Goal: Information Seeking & Learning: Learn about a topic

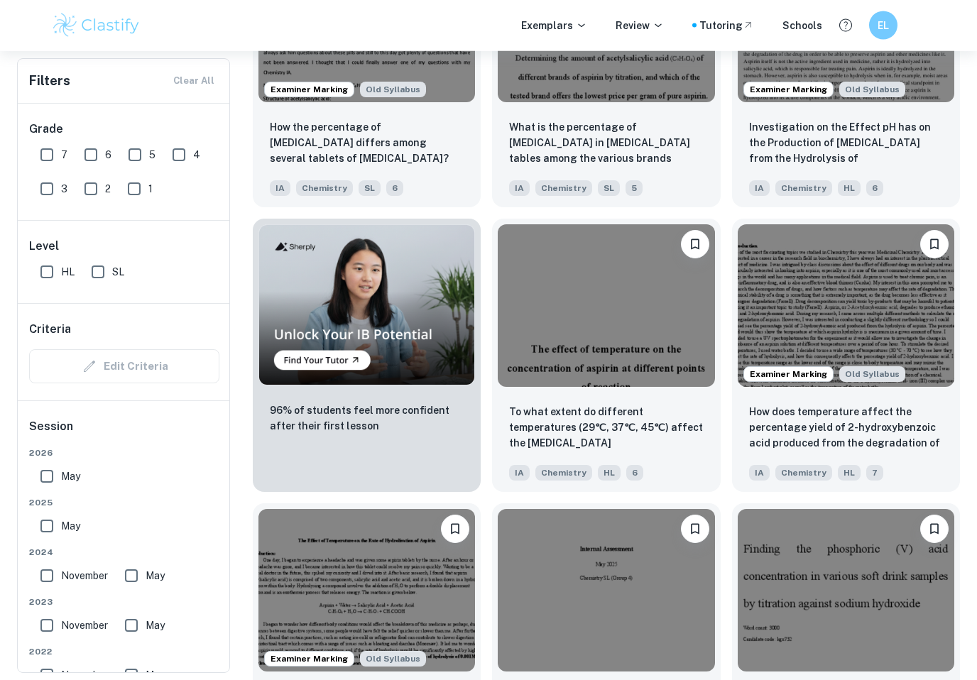
scroll to position [856, 0]
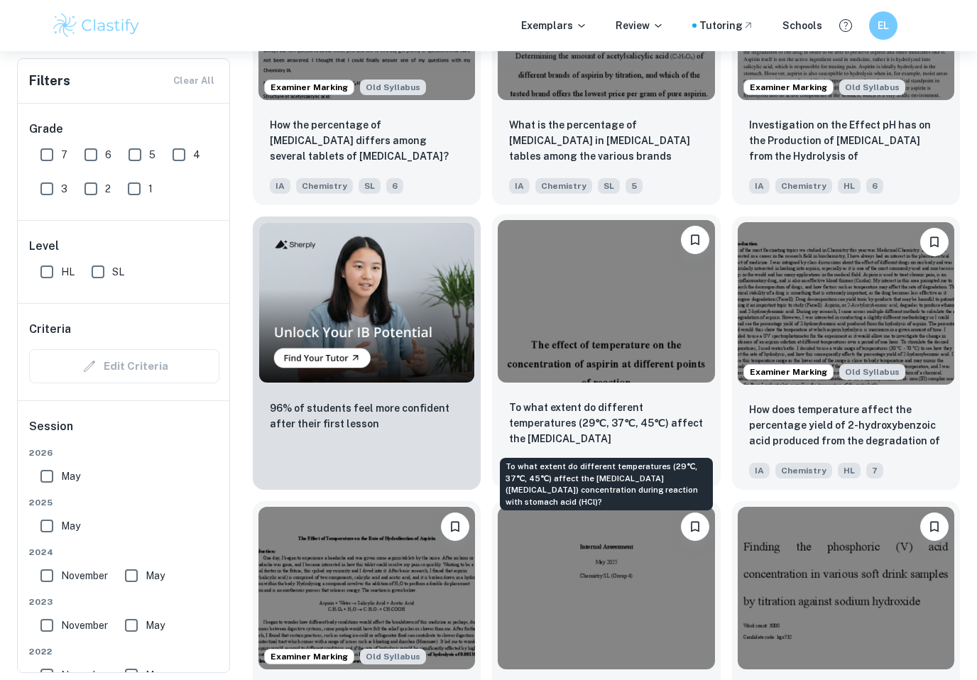
click at [568, 428] on p "To what extent do different temperatures (29℃, 37℃, 45℃) affect the [MEDICAL_DA…" at bounding box center [606, 424] width 194 height 48
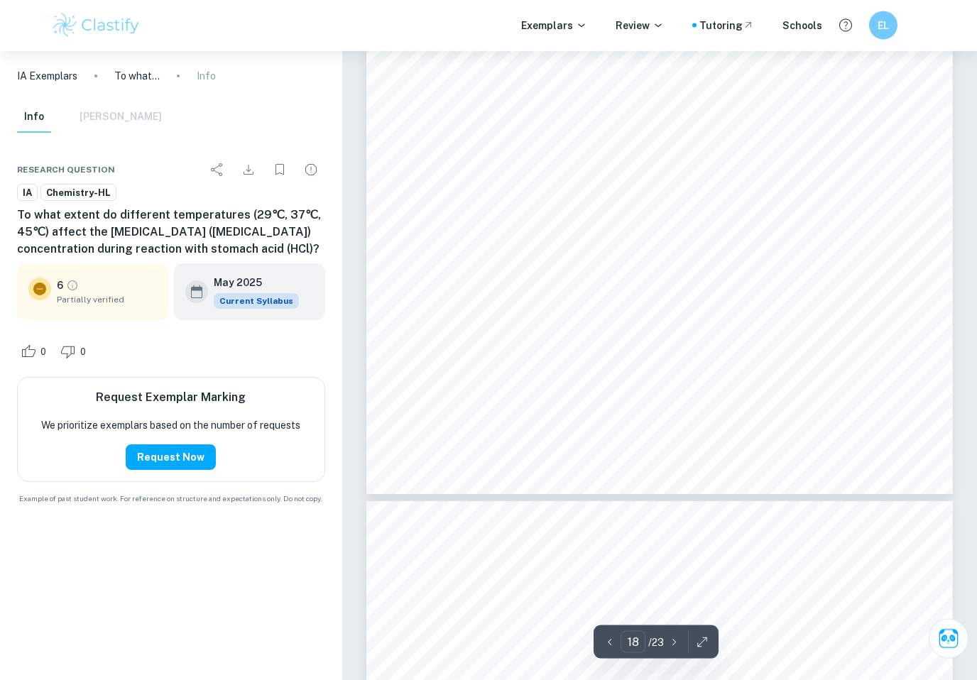
scroll to position [14782, 0]
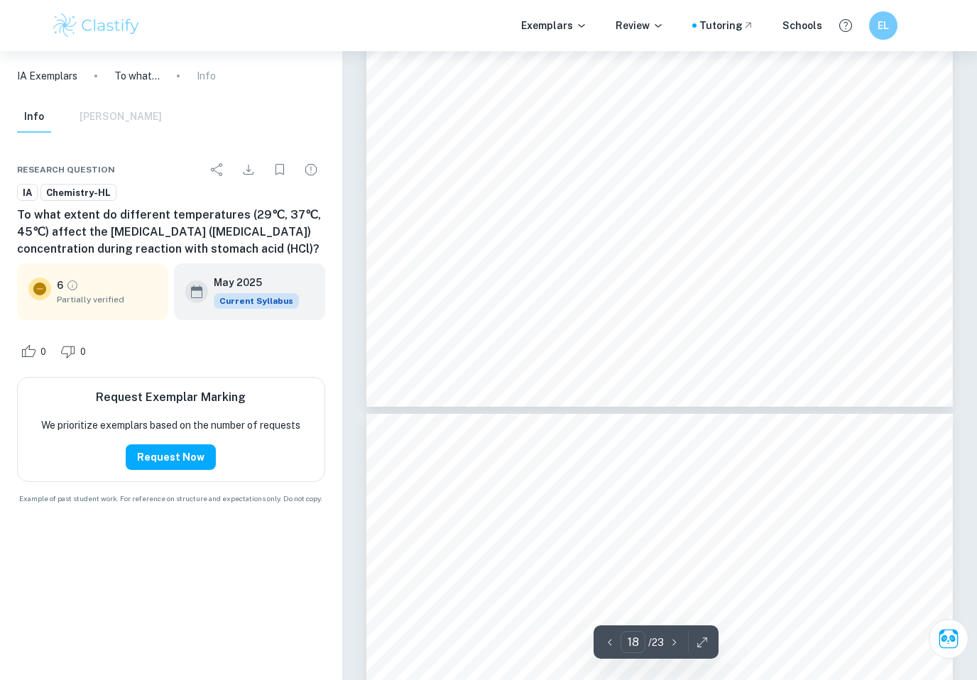
type input "19"
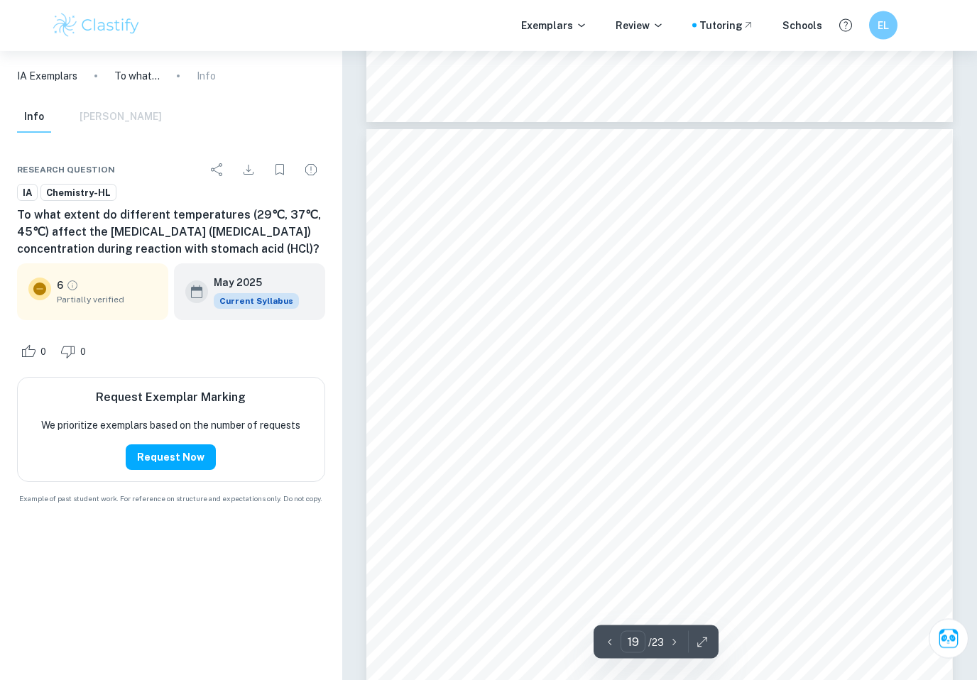
scroll to position [15072, 0]
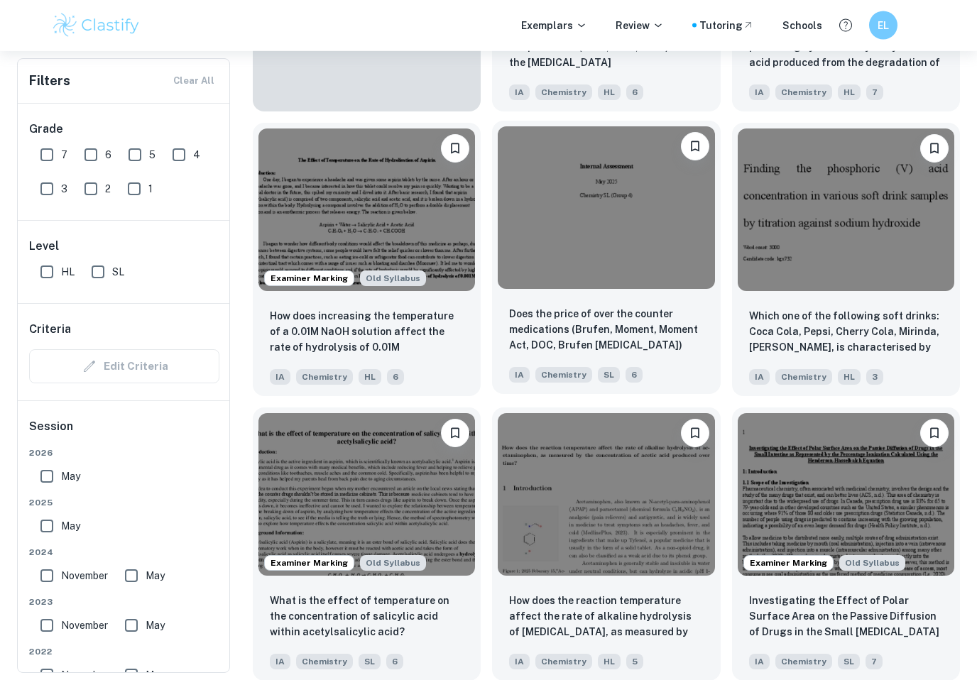
scroll to position [1235, 0]
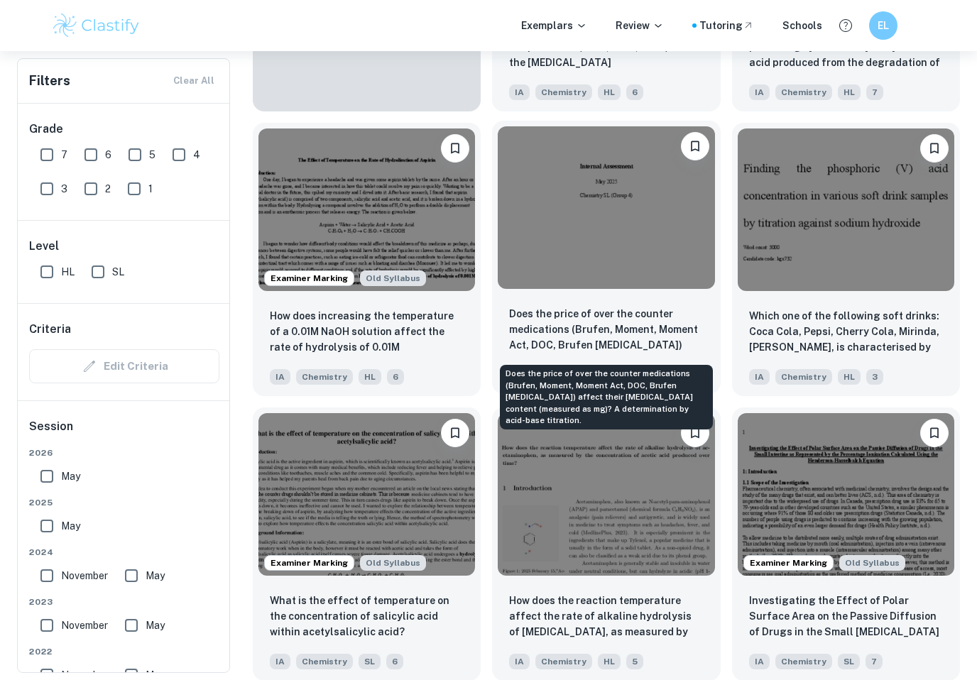
click at [635, 330] on p "Does the price of over the counter medications (Brufen, Moment, Moment Act, DOC…" at bounding box center [606, 330] width 194 height 48
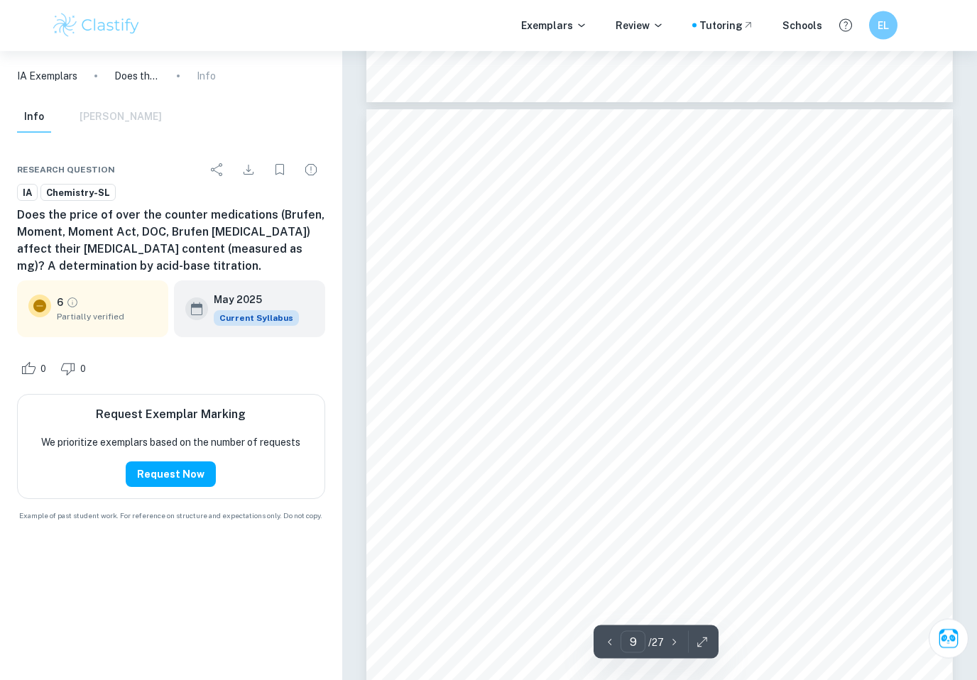
scroll to position [6381, 0]
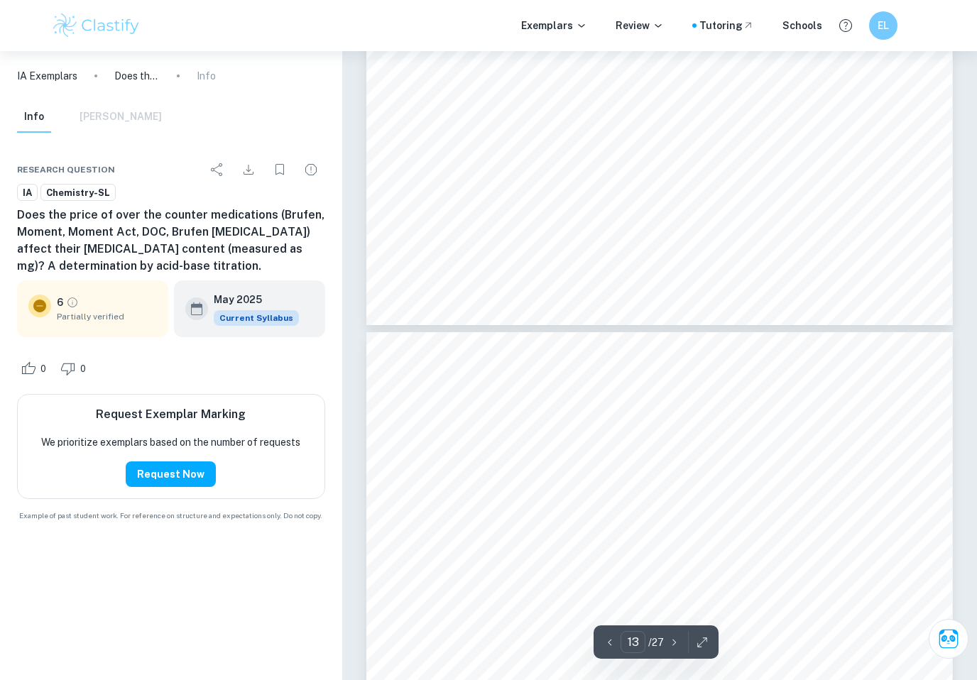
type input "12"
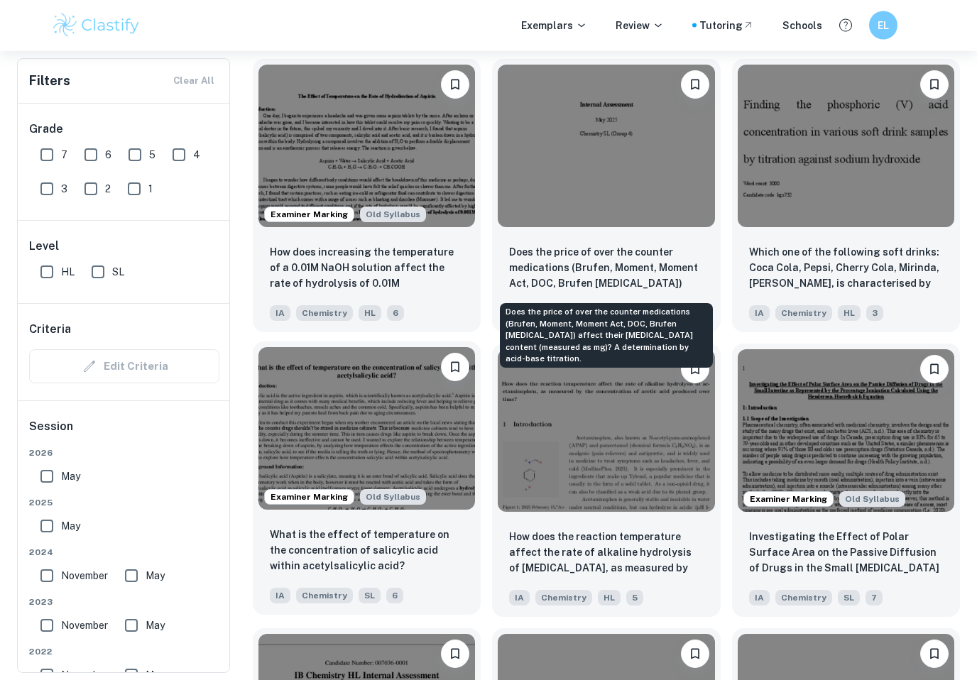
scroll to position [1298, 0]
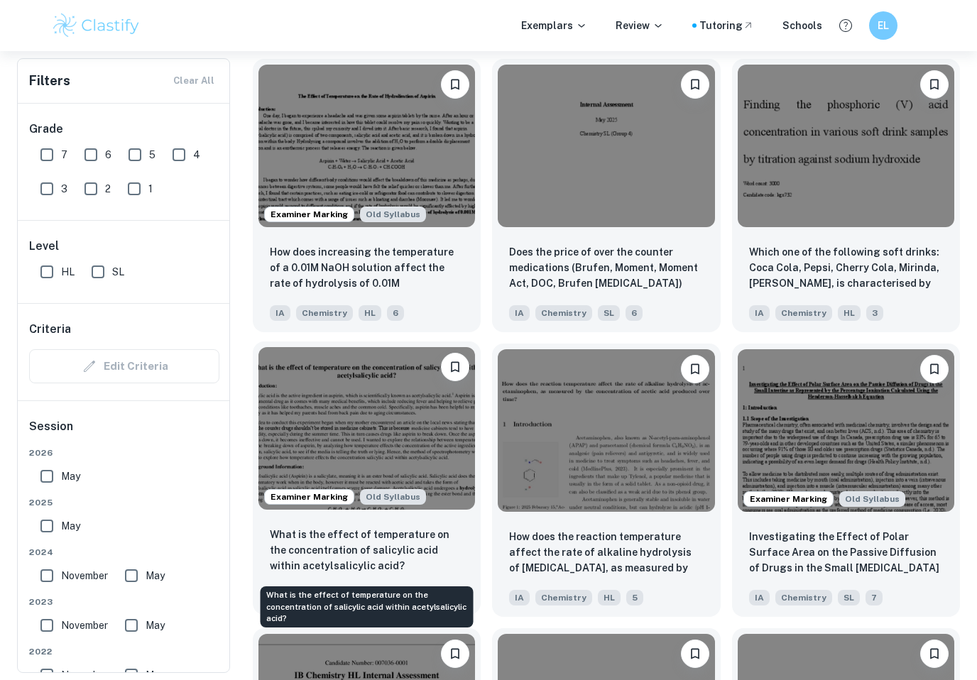
click at [423, 552] on p "What is the effect of temperature on the concentration of salicylic acid within…" at bounding box center [367, 550] width 194 height 47
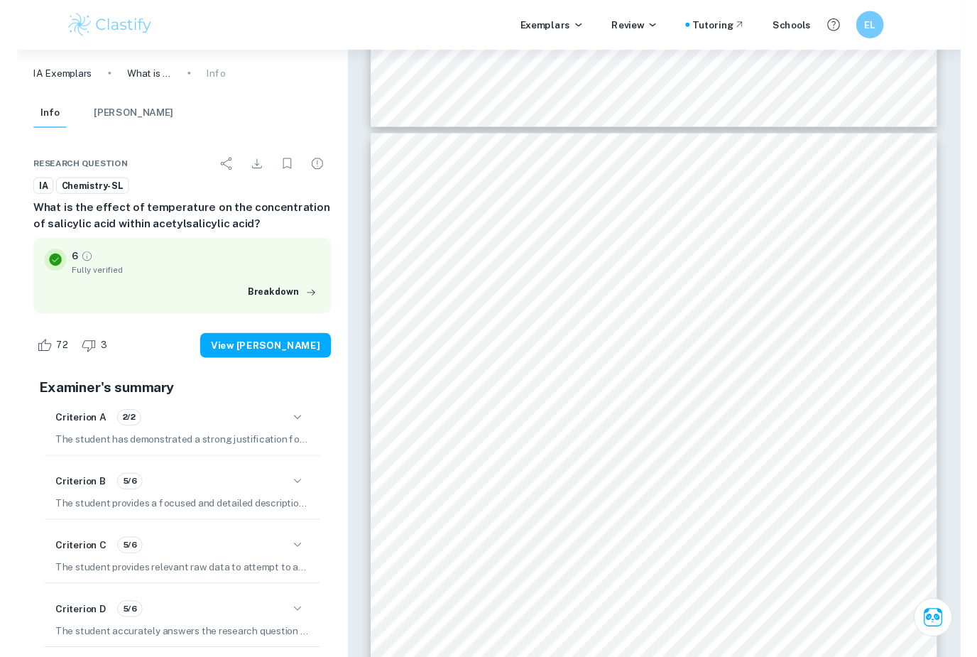
scroll to position [2331, 0]
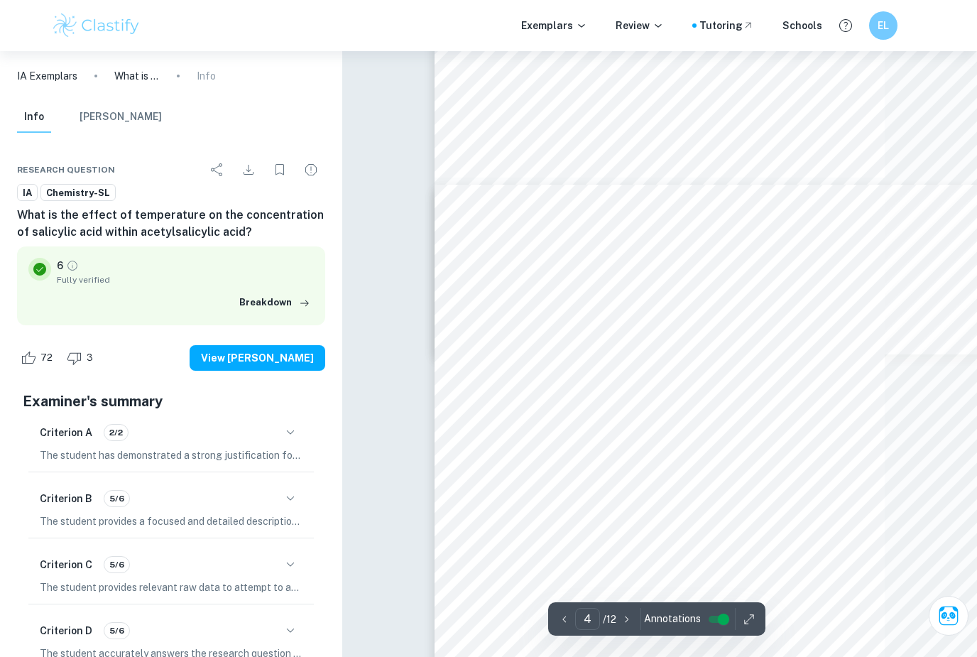
type input "3"
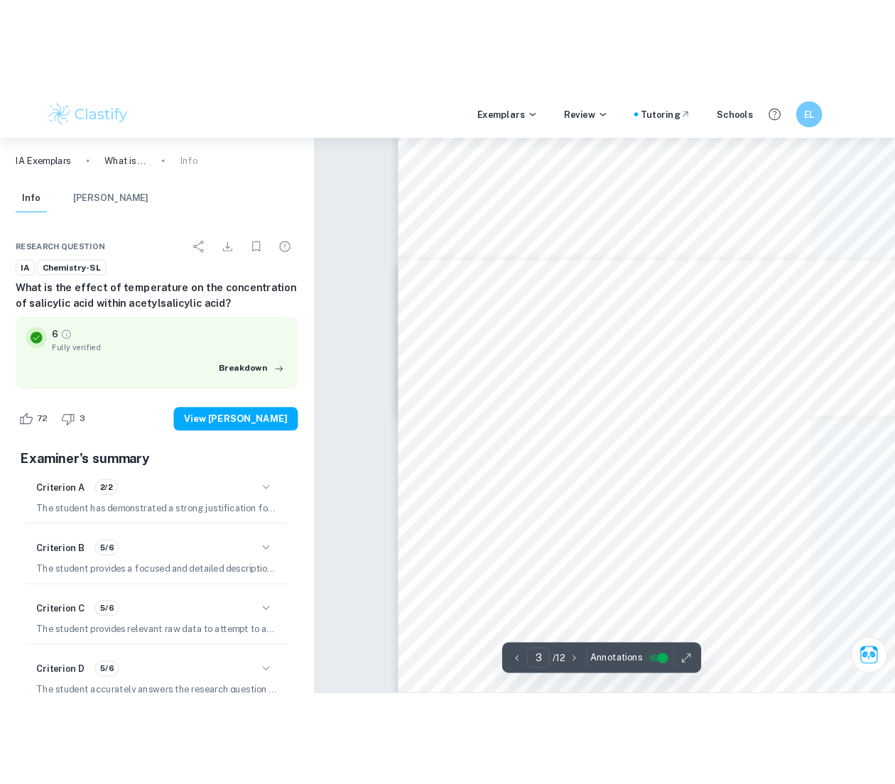
scroll to position [1512, 0]
